Goal: Information Seeking & Learning: Learn about a topic

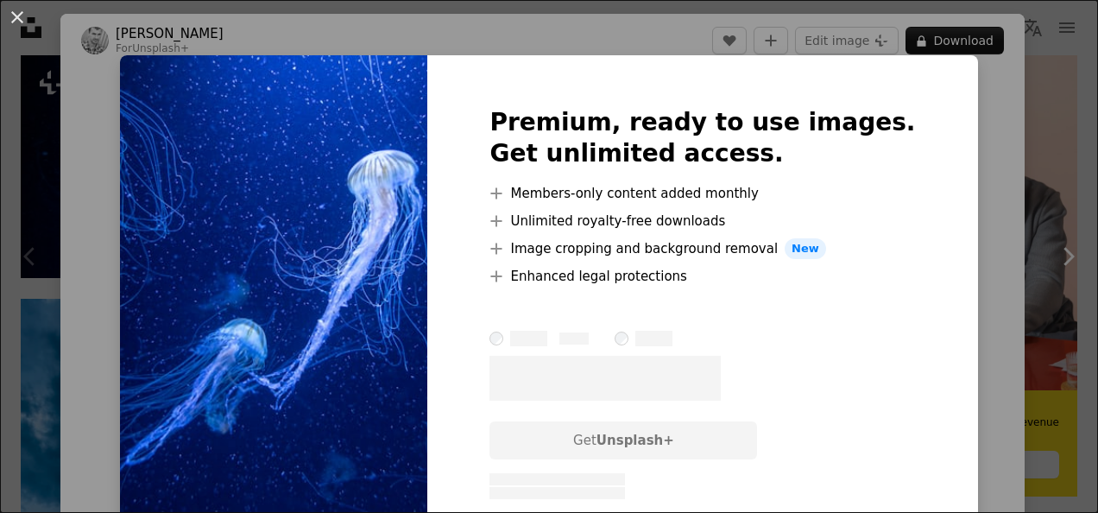
scroll to position [102, 0]
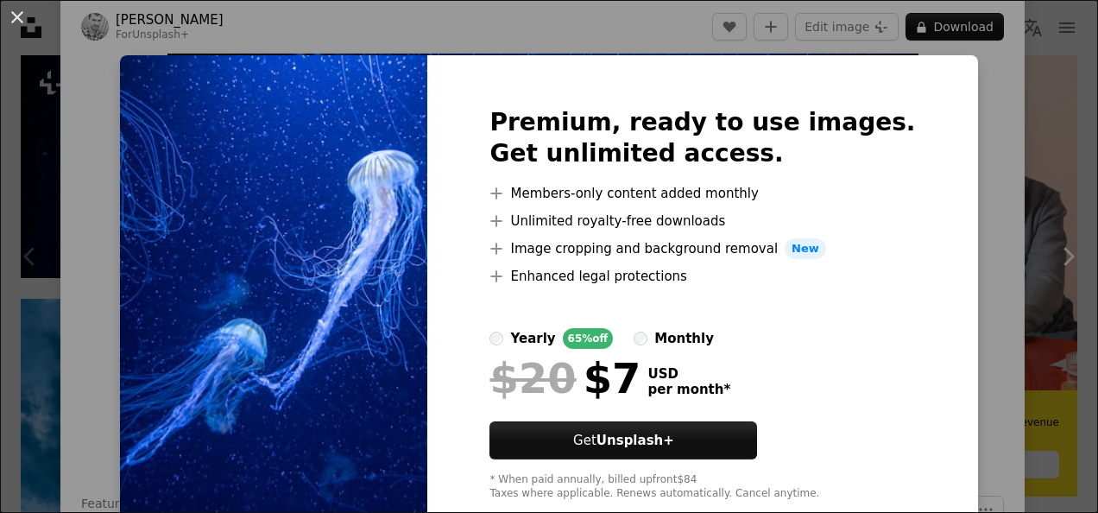
click at [958, 316] on div "An X shape Premium, ready to use images. Get unlimited access. A plus sign Memb…" at bounding box center [549, 256] width 1098 height 513
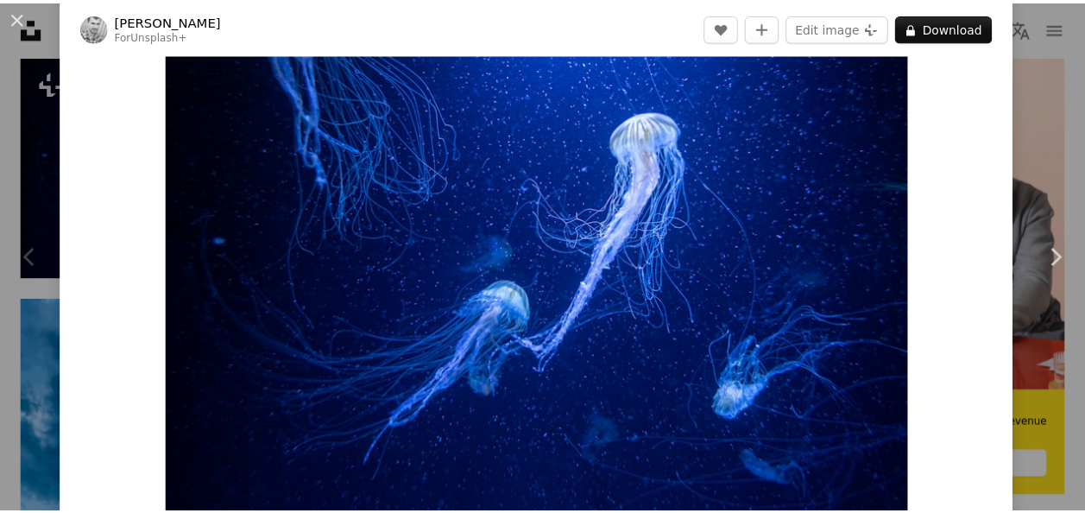
scroll to position [61, 0]
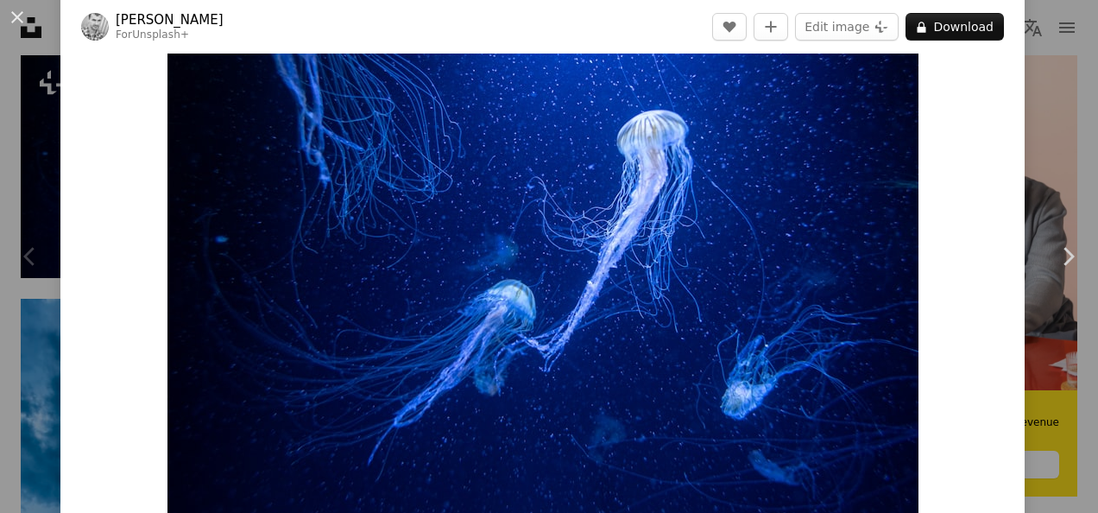
click at [1041, 169] on div "An X shape Chevron left Chevron right [PERSON_NAME] For Unsplash+ A heart A plu…" at bounding box center [549, 256] width 1098 height 513
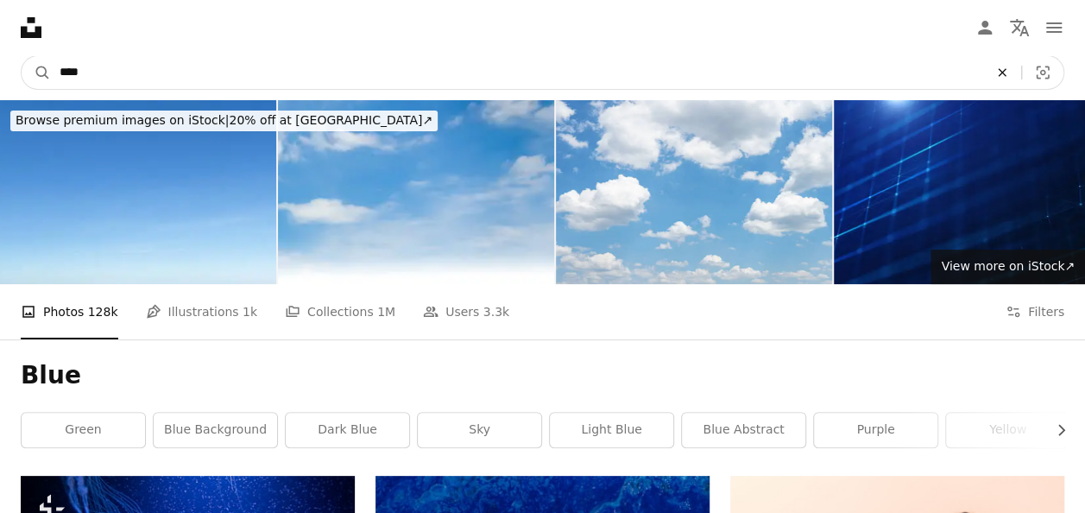
click at [1002, 69] on icon "An X shape" at bounding box center [1002, 73] width 38 height 14
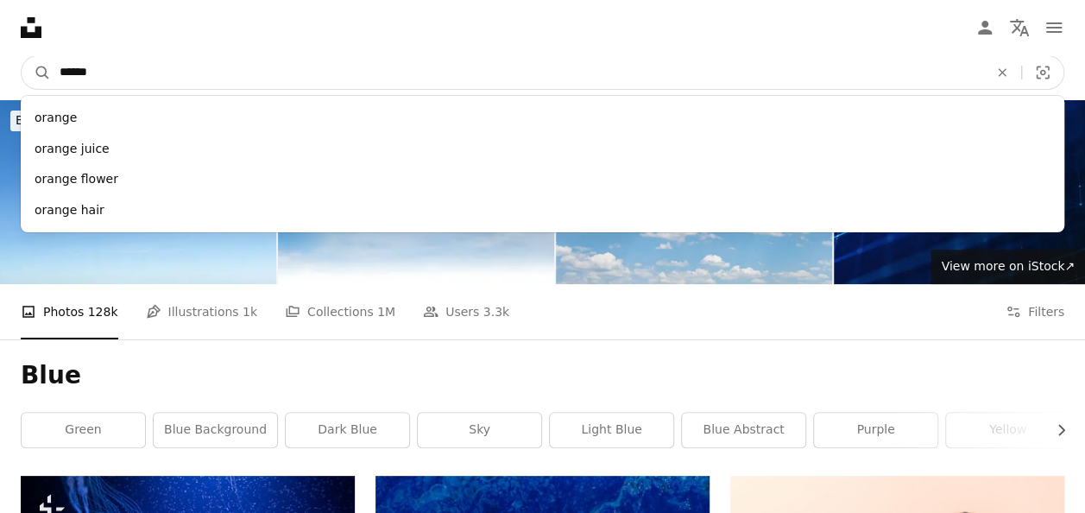
type input "******"
click at [22, 56] on button "A magnifying glass" at bounding box center [36, 72] width 29 height 33
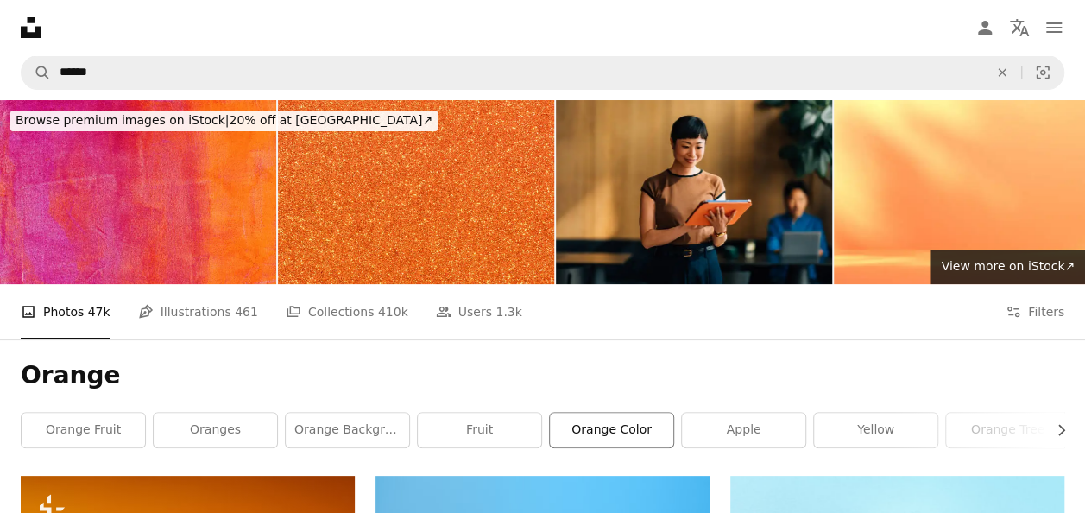
click at [642, 426] on link "orange color" at bounding box center [611, 430] width 123 height 35
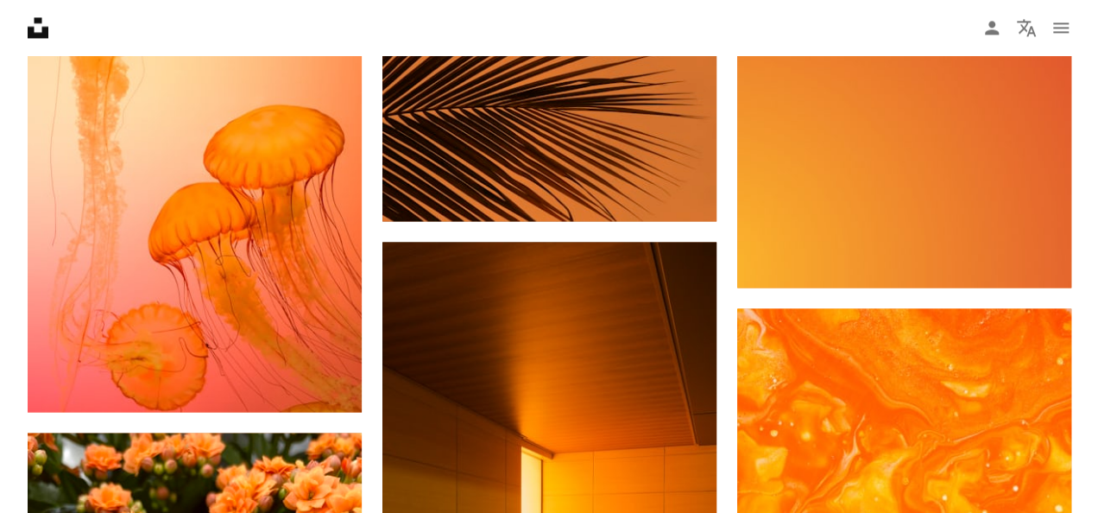
scroll to position [1403, 0]
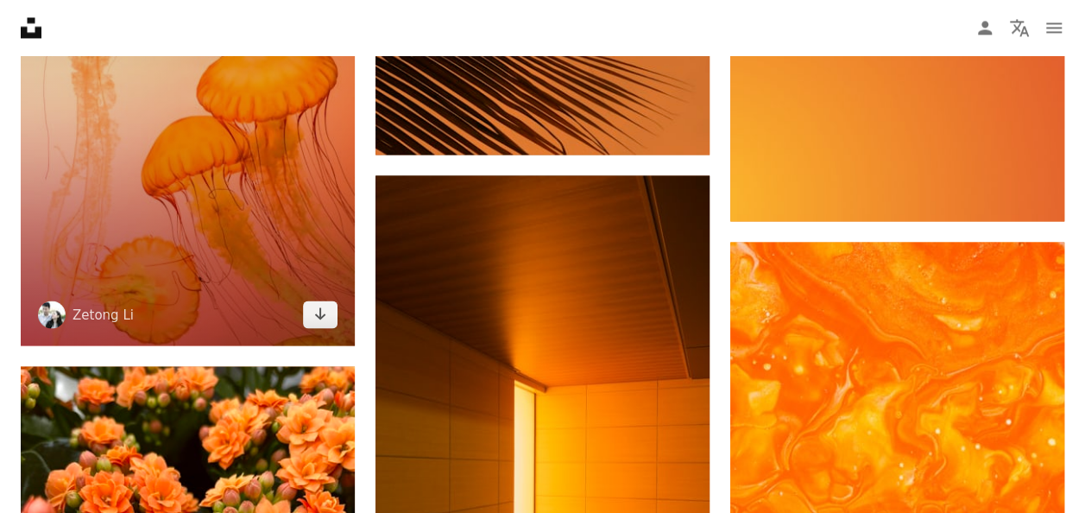
click at [205, 241] on img at bounding box center [188, 94] width 334 height 502
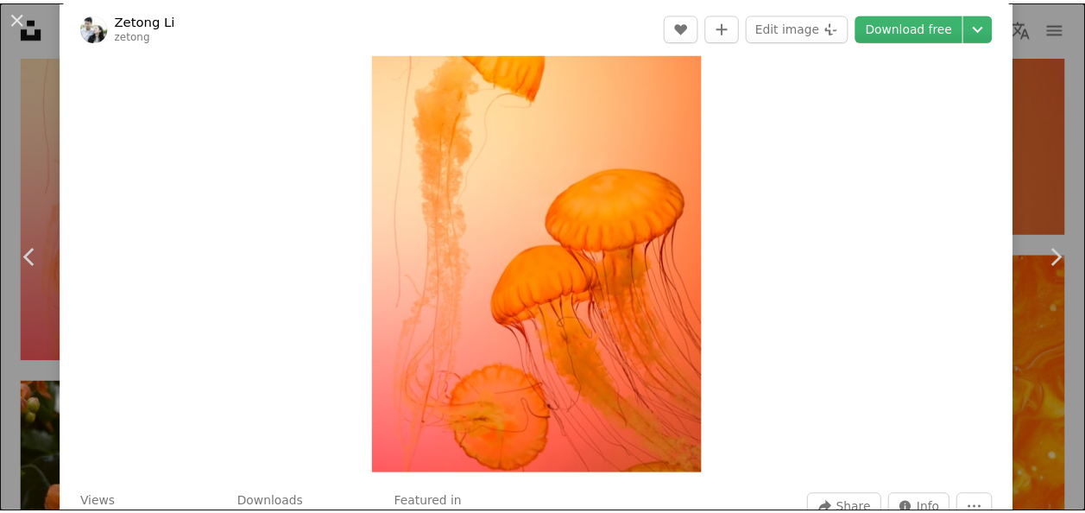
scroll to position [104, 0]
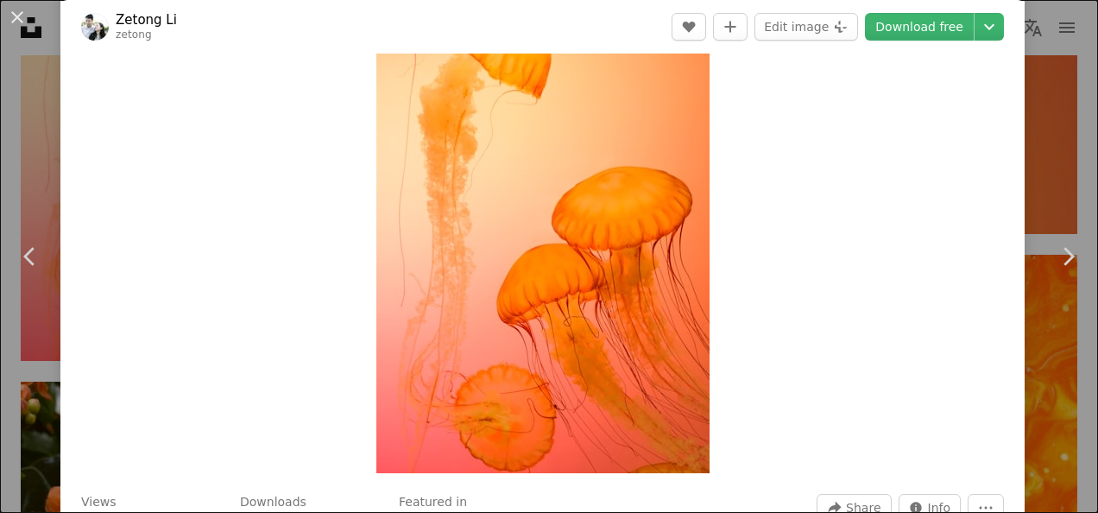
click at [1017, 110] on div "An X shape Chevron left Chevron right Zetong Li zetong A heart A plus sign Edit…" at bounding box center [549, 256] width 1098 height 513
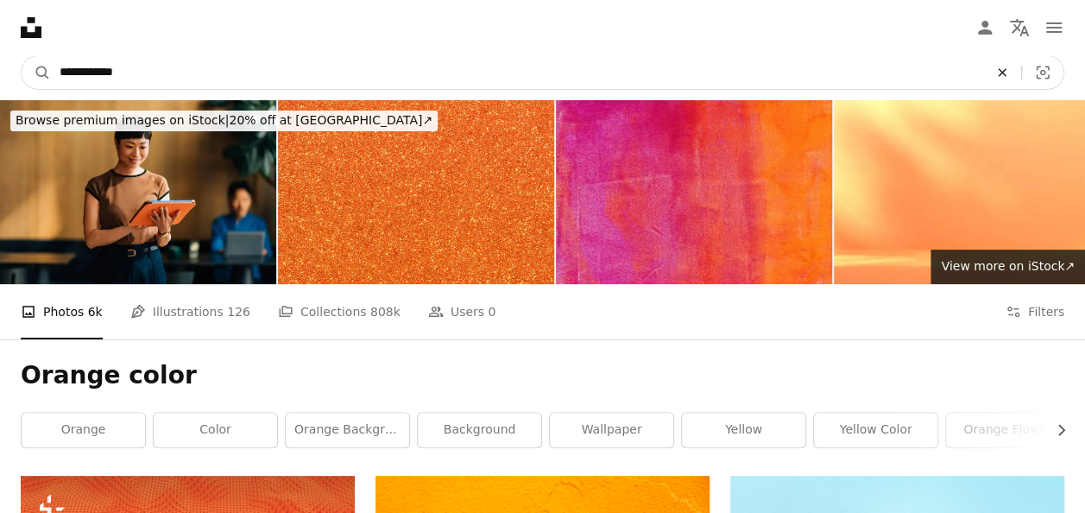
click at [998, 69] on icon "An X shape" at bounding box center [1002, 73] width 38 height 14
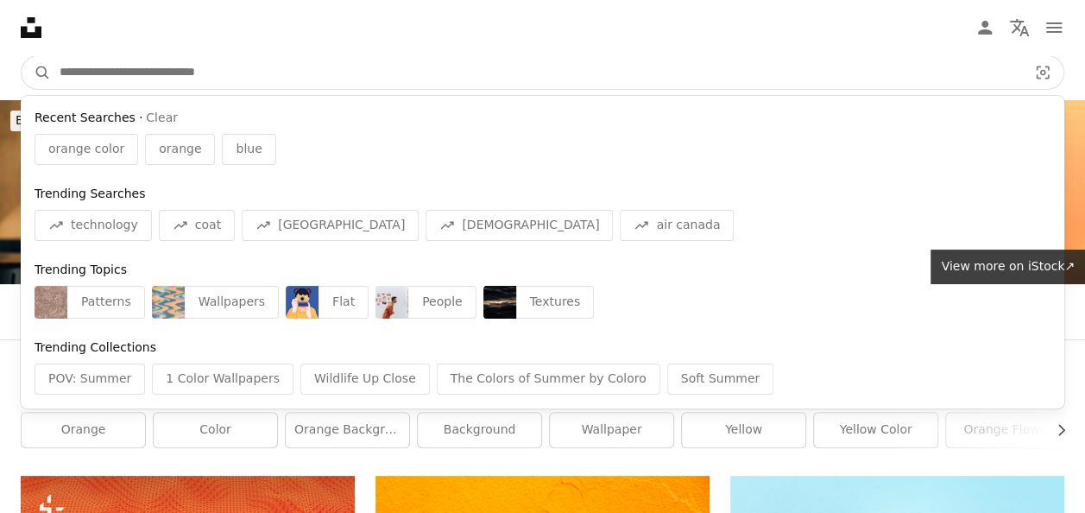
click at [553, 81] on input "Find visuals sitewide" at bounding box center [536, 72] width 971 height 33
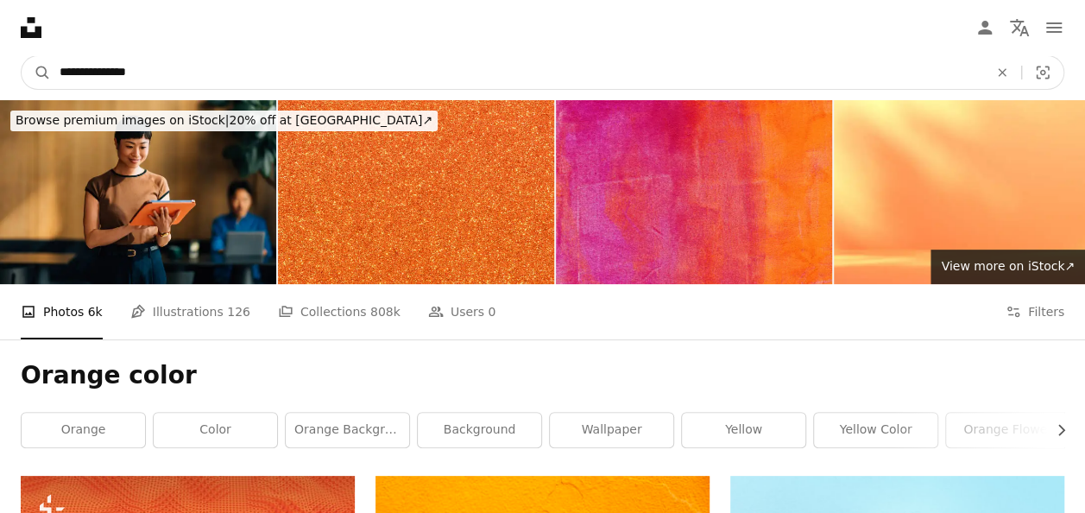
type input "**********"
click at [22, 56] on button "A magnifying glass" at bounding box center [36, 72] width 29 height 33
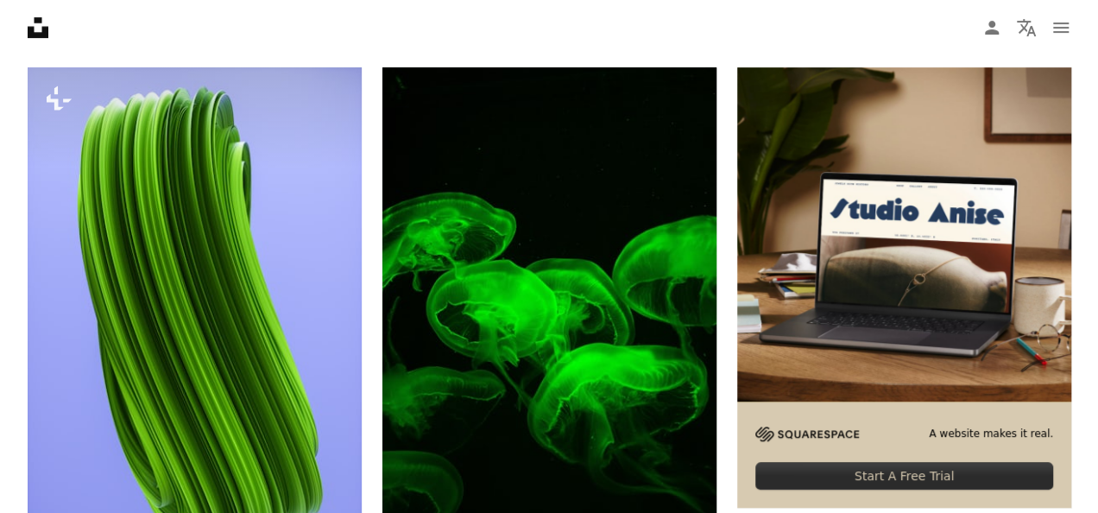
scroll to position [391, 0]
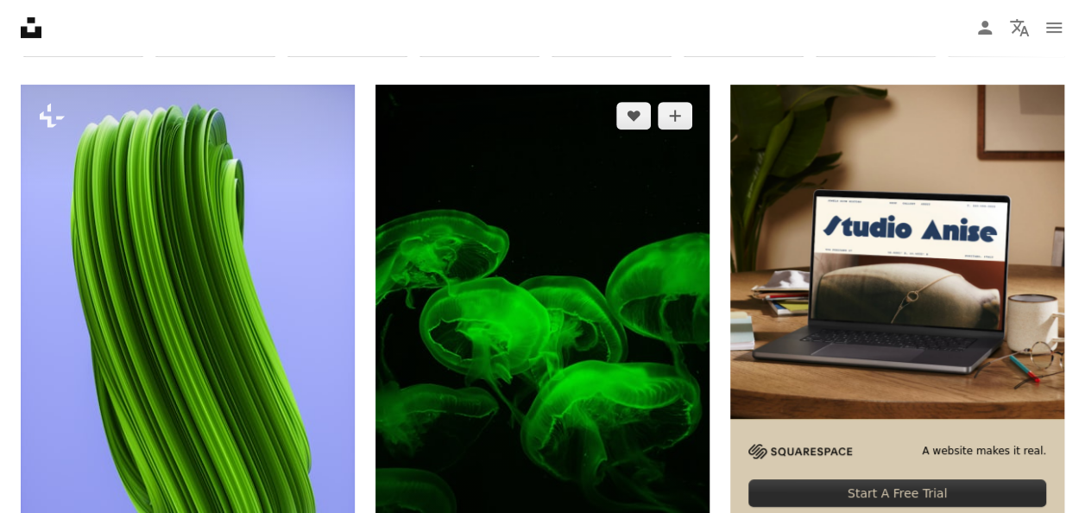
click at [536, 295] on img at bounding box center [543, 336] width 334 height 502
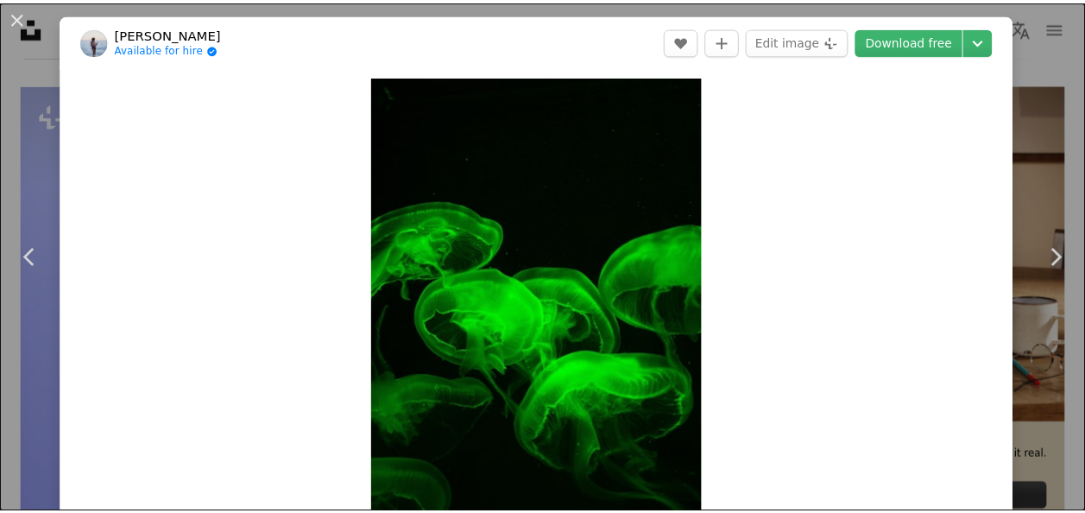
scroll to position [82, 0]
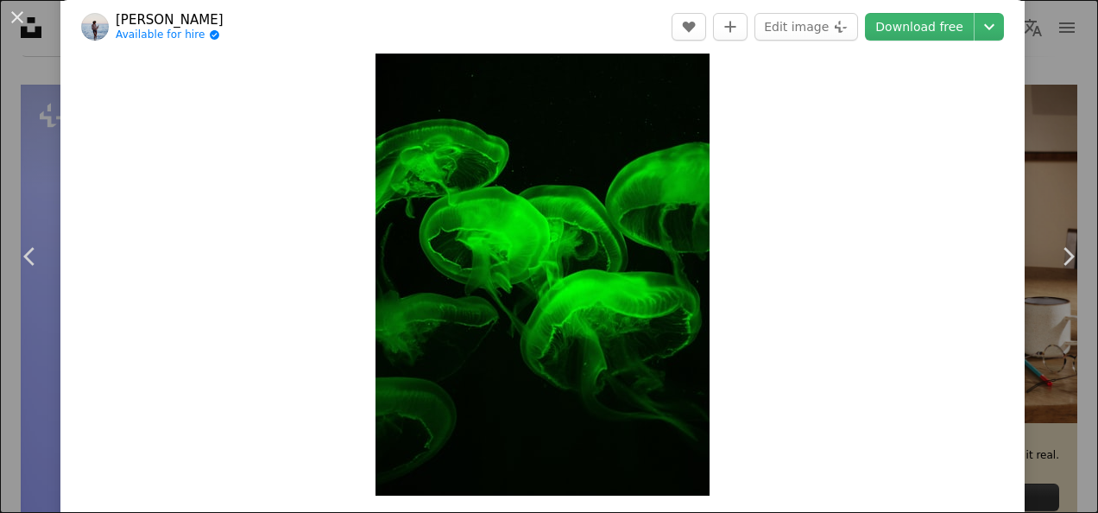
click at [1033, 148] on div "An X shape Chevron left Chevron right [PERSON_NAME] Available for hire A checkm…" at bounding box center [549, 256] width 1098 height 513
